Goal: Use online tool/utility

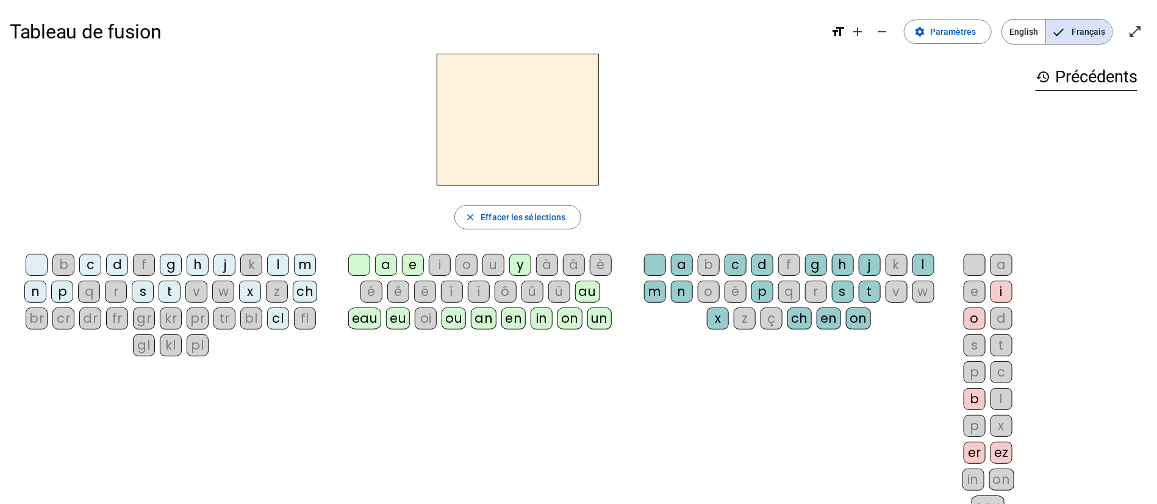
click at [437, 265] on div "i" at bounding box center [440, 265] width 22 height 22
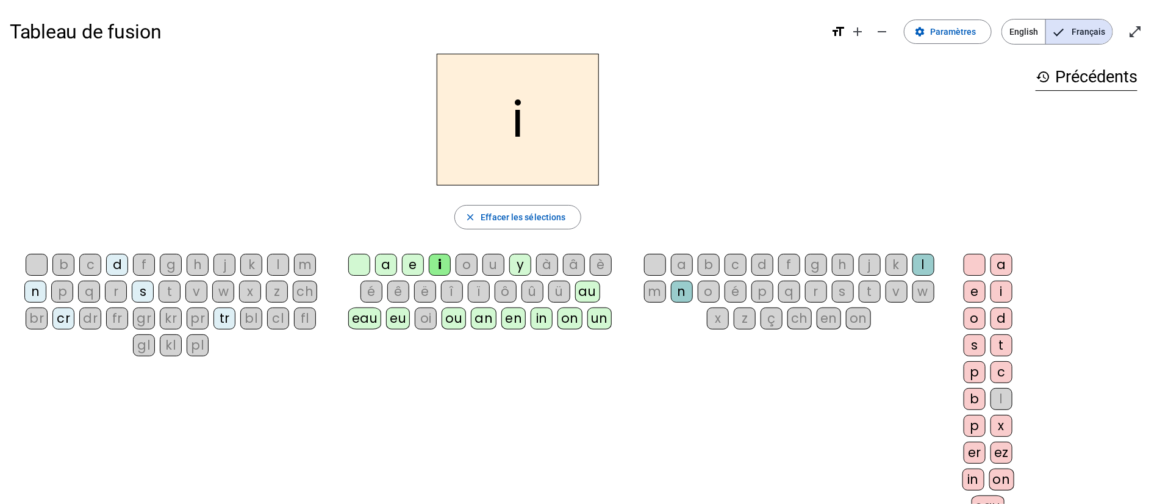
click at [689, 294] on div "n" at bounding box center [682, 292] width 22 height 22
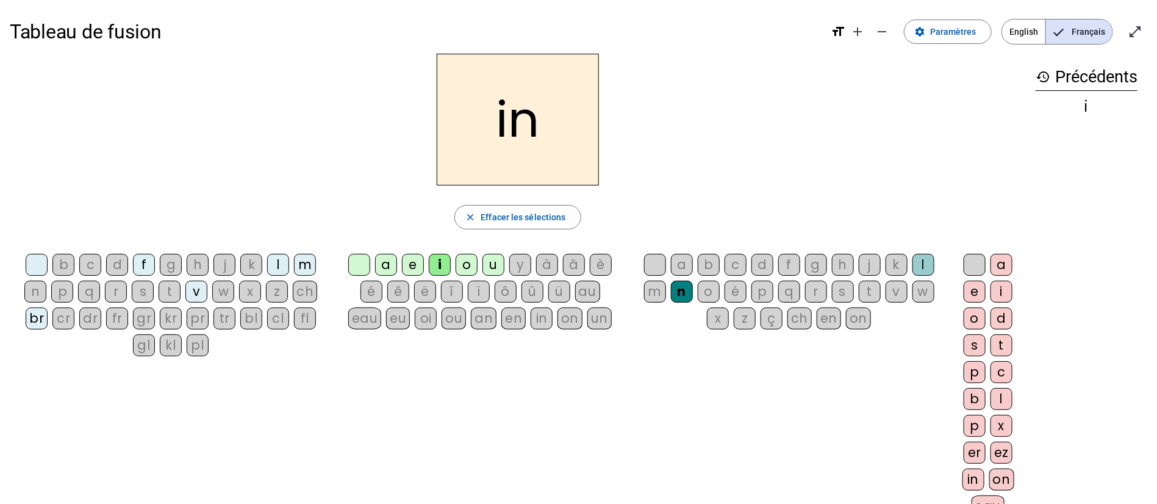
click at [975, 317] on div "o" at bounding box center [974, 318] width 22 height 22
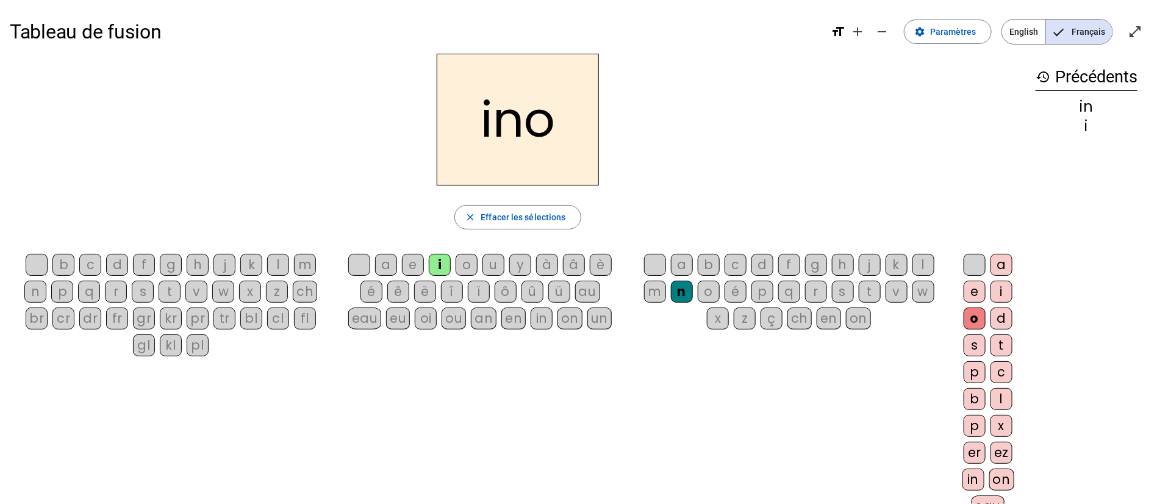
click at [967, 295] on div "e" at bounding box center [974, 292] width 22 height 22
click at [967, 315] on div "o" at bounding box center [974, 318] width 22 height 22
click at [999, 265] on div "a" at bounding box center [1001, 265] width 22 height 22
click at [967, 293] on div "e" at bounding box center [974, 292] width 22 height 22
click at [968, 476] on div "in" at bounding box center [973, 479] width 22 height 22
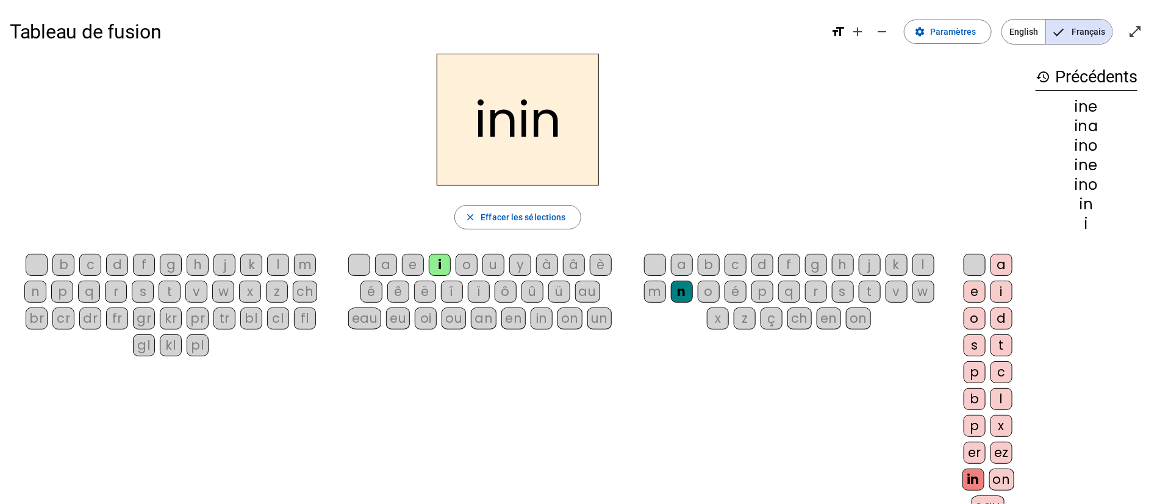
click at [441, 260] on div "i" at bounding box center [440, 265] width 22 height 22
click at [148, 268] on div "f" at bounding box center [144, 265] width 22 height 22
click at [999, 266] on div "a" at bounding box center [1001, 265] width 22 height 22
click at [770, 290] on div "p" at bounding box center [762, 292] width 22 height 22
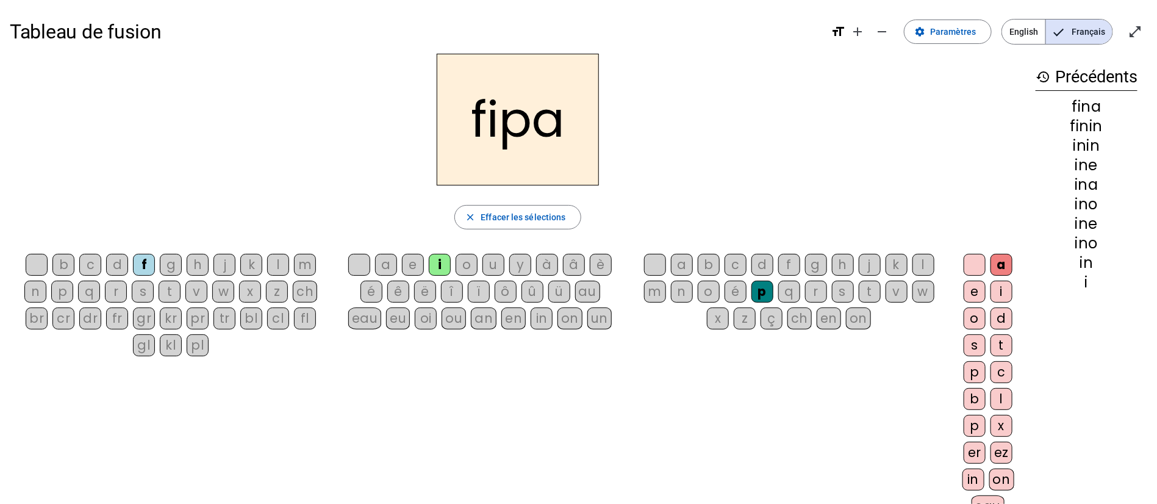
click at [801, 320] on div "ch" at bounding box center [799, 318] width 24 height 22
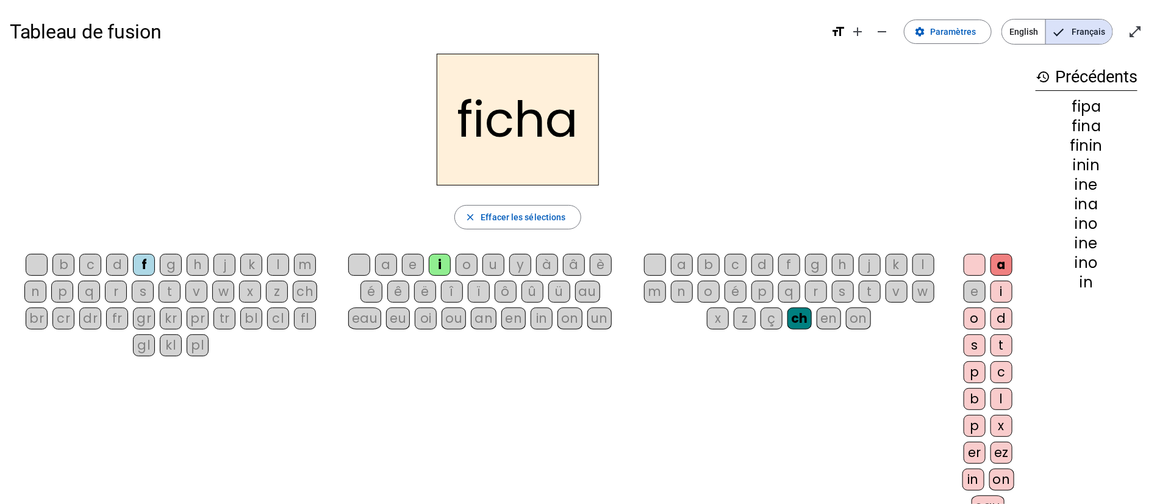
click at [1001, 481] on div "on" at bounding box center [1001, 479] width 25 height 22
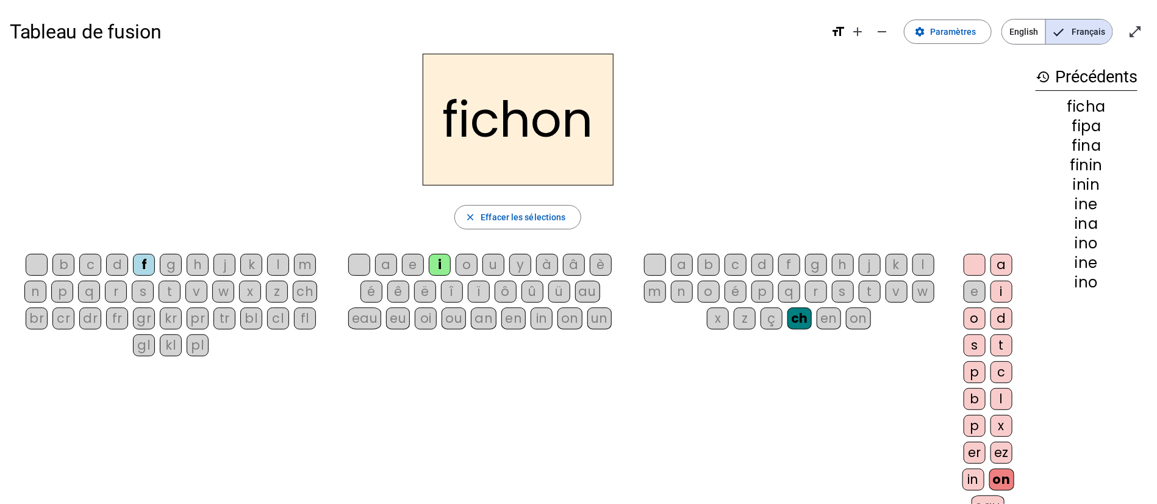
scroll to position [91, 0]
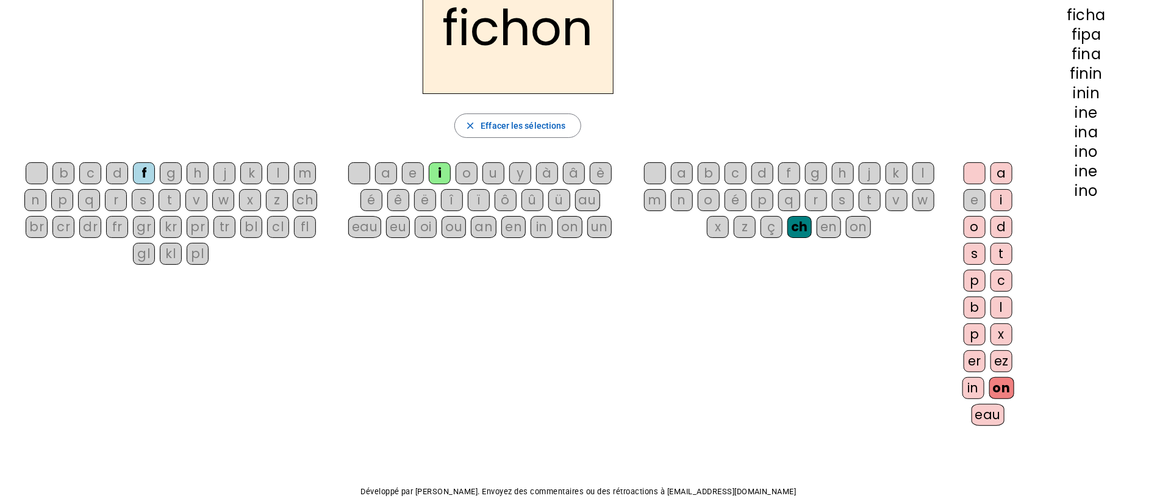
click at [979, 416] on div "eau" at bounding box center [988, 415] width 34 height 22
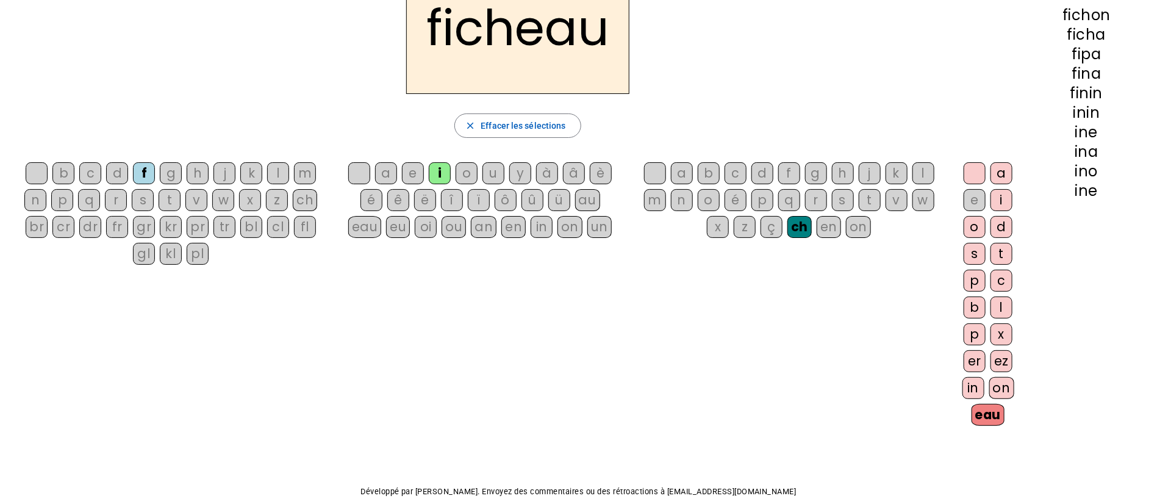
scroll to position [0, 0]
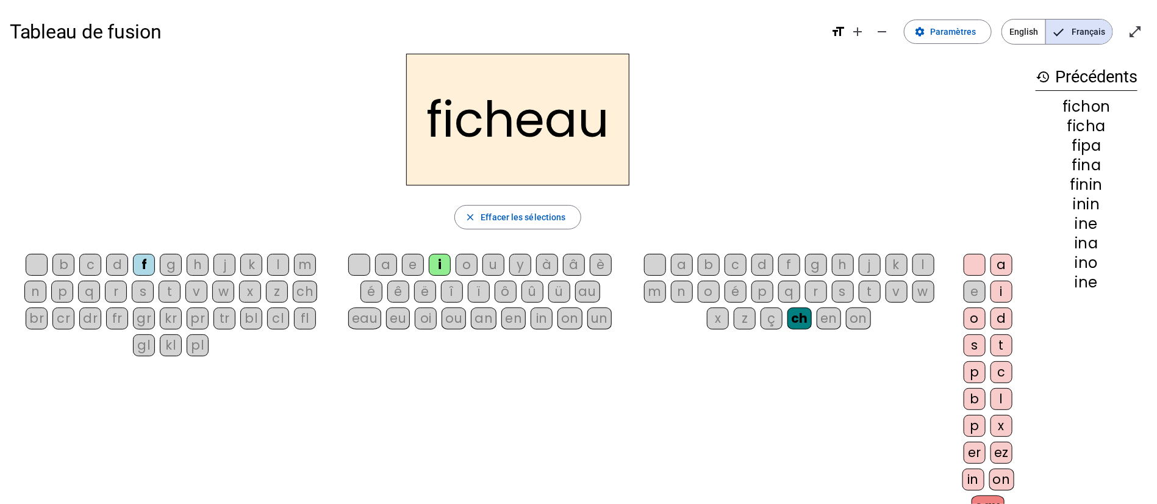
click at [307, 261] on div "m" at bounding box center [305, 265] width 22 height 22
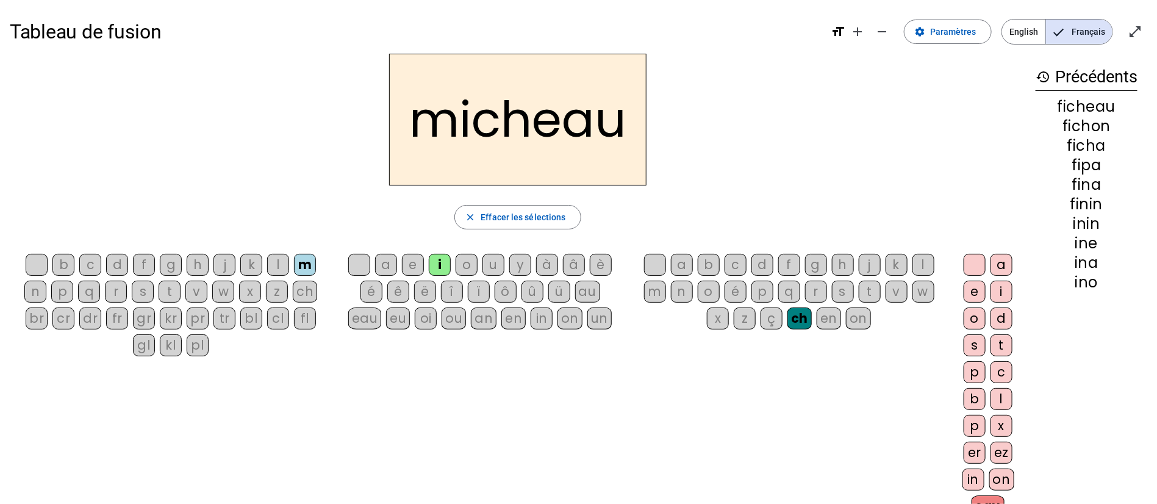
click at [143, 260] on div "f" at bounding box center [144, 265] width 22 height 22
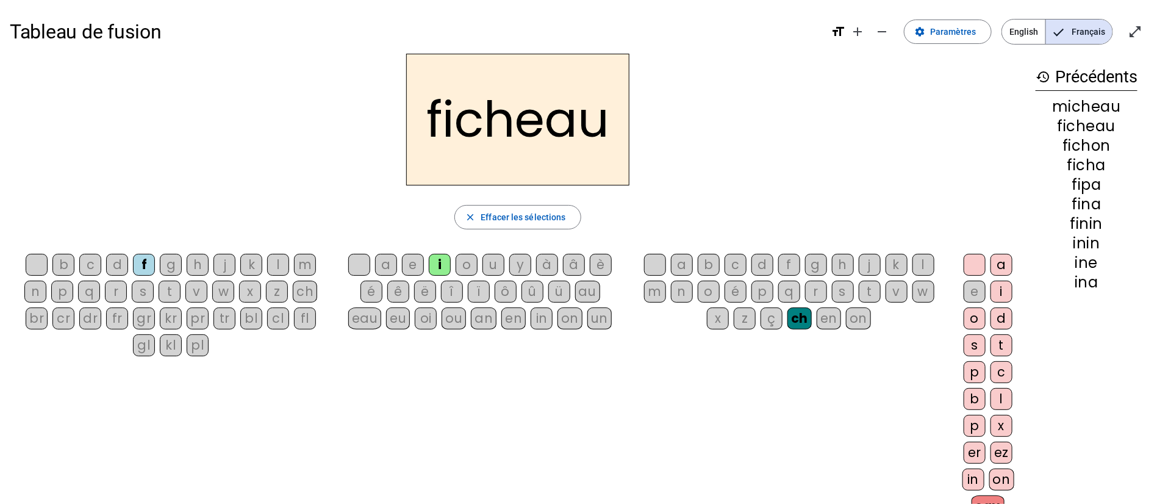
click at [766, 291] on div "p" at bounding box center [762, 292] width 22 height 22
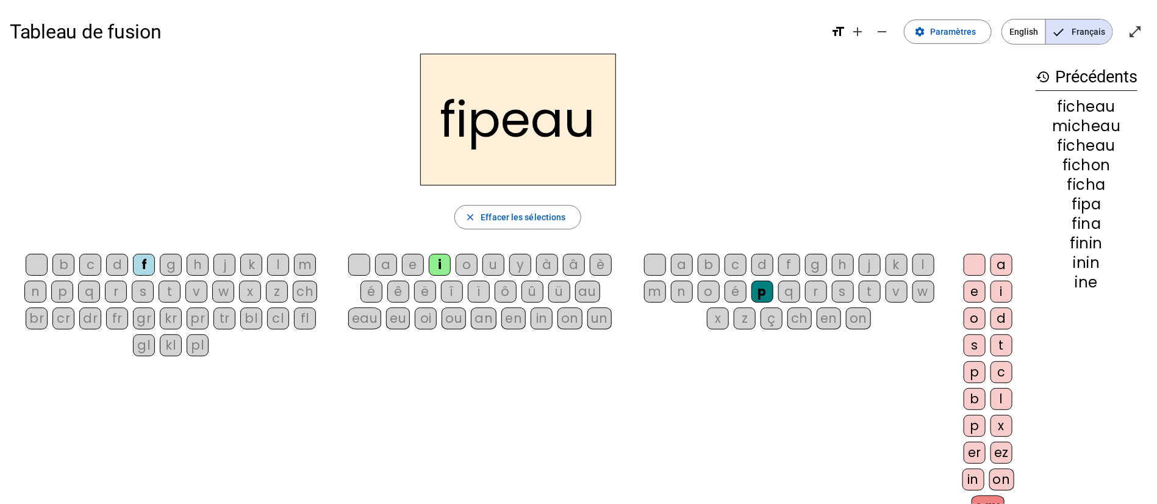
click at [457, 317] on div "ou" at bounding box center [453, 318] width 24 height 22
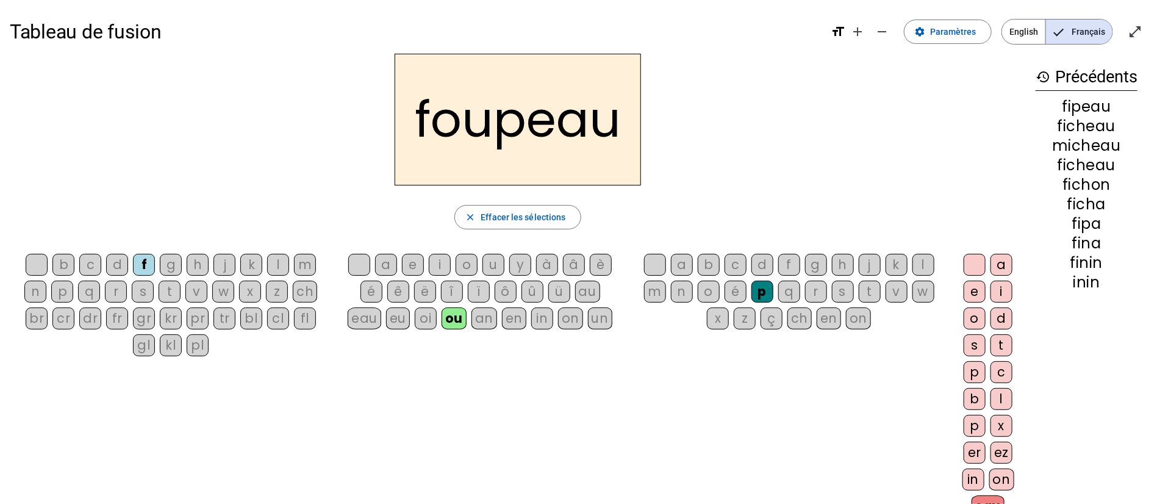
click at [488, 319] on div "an" at bounding box center [484, 318] width 26 height 22
click at [198, 343] on div "pl" at bounding box center [198, 345] width 22 height 22
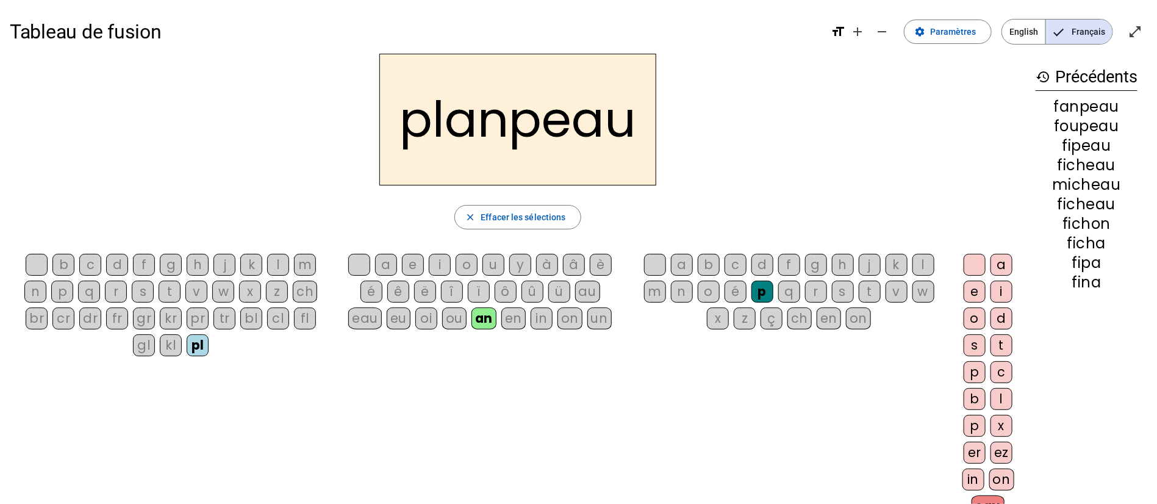
click at [281, 323] on div "cl" at bounding box center [278, 318] width 22 height 22
click at [584, 293] on div "au" at bounding box center [587, 292] width 25 height 22
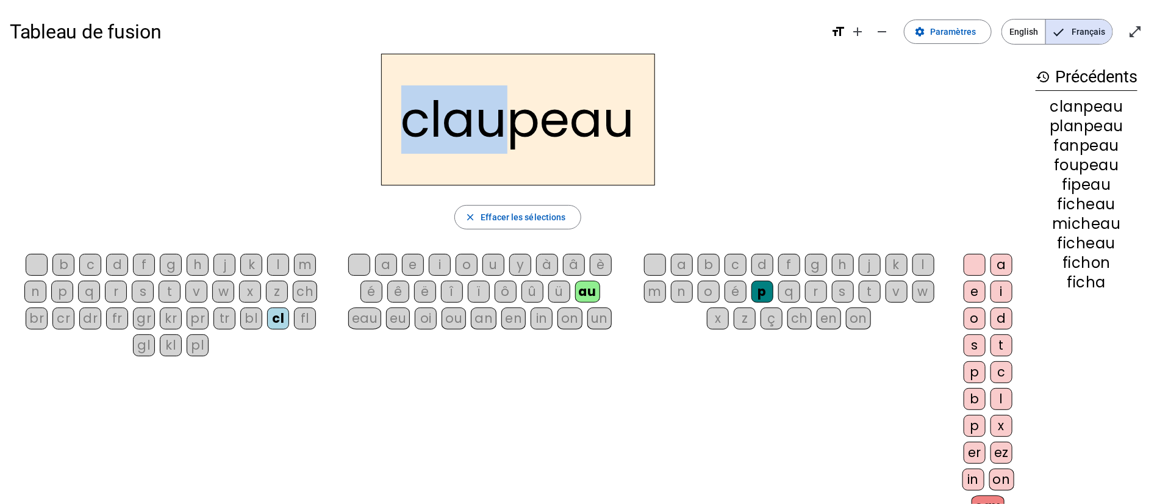
drag, startPoint x: 407, startPoint y: 118, endPoint x: 507, endPoint y: 123, distance: 99.5
click at [507, 123] on h2 "claupeau" at bounding box center [518, 120] width 274 height 132
click at [970, 479] on div "in" at bounding box center [973, 479] width 22 height 22
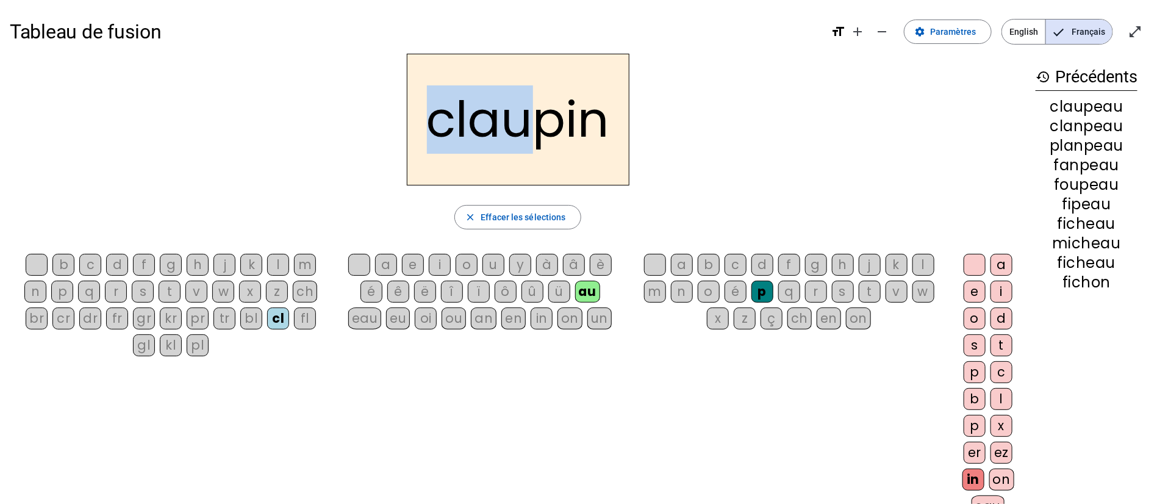
drag, startPoint x: 527, startPoint y: 126, endPoint x: 436, endPoint y: 121, distance: 91.6
click at [436, 121] on h2 "claupin" at bounding box center [518, 120] width 223 height 132
